Goal: Task Accomplishment & Management: Complete application form

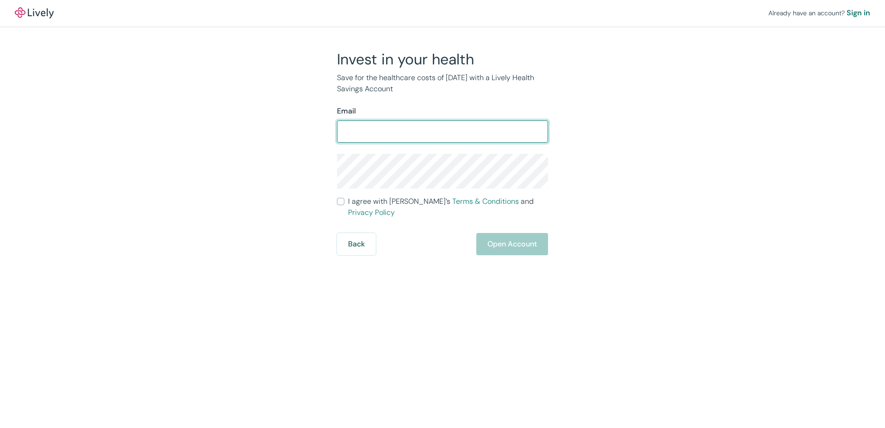
click at [375, 126] on input "Email" at bounding box center [442, 131] width 211 height 19
type input "[PERSON_NAME][EMAIL_ADDRESS][PERSON_NAME][DOMAIN_NAME]"
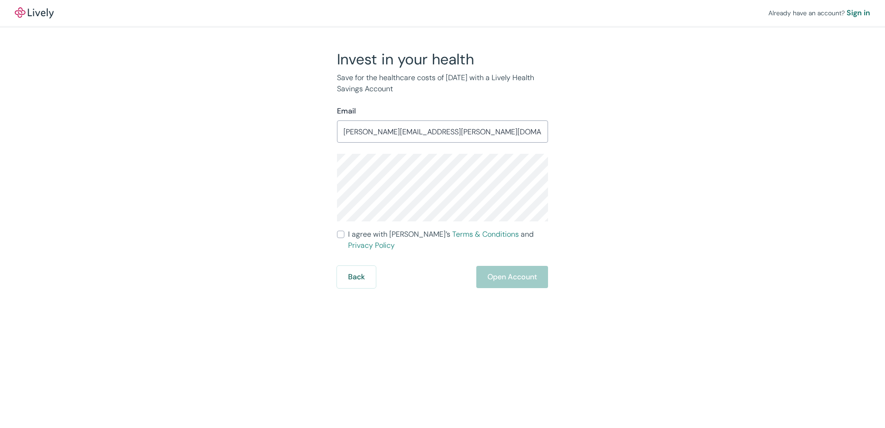
click at [501, 266] on div "Back Open Account" at bounding box center [442, 277] width 211 height 22
click at [333, 236] on div "Invest in your health Save for the healthcare costs of [DATE] with a Lively Hea…" at bounding box center [437, 169] width 222 height 238
click at [341, 235] on input "I agree with Lively’s Terms & Conditions and Privacy Policy" at bounding box center [340, 234] width 7 height 7
checkbox input "true"
click at [503, 266] on div "Back Open Account" at bounding box center [442, 277] width 211 height 22
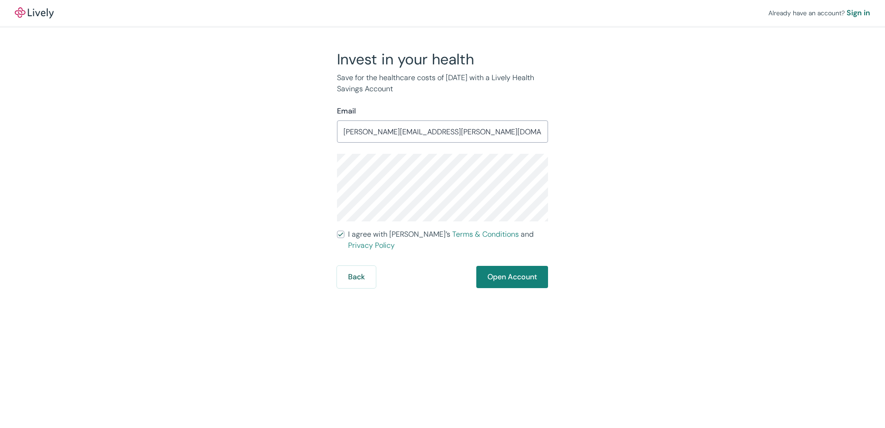
click at [442, 298] on div "Already have an account? Sign in Invest in your health Save for the healthcare …" at bounding box center [442, 214] width 885 height 428
click at [487, 271] on button "Open Account" at bounding box center [512, 277] width 72 height 22
